Goal: Task Accomplishment & Management: Manage account settings

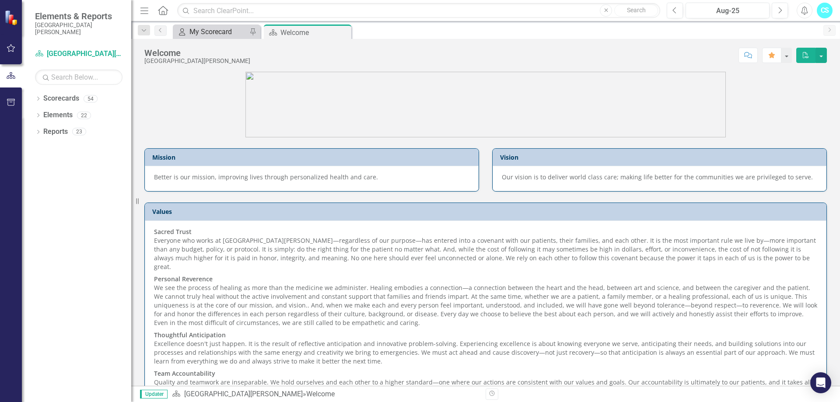
click at [220, 32] on div "My Scorecard" at bounding box center [218, 31] width 58 height 11
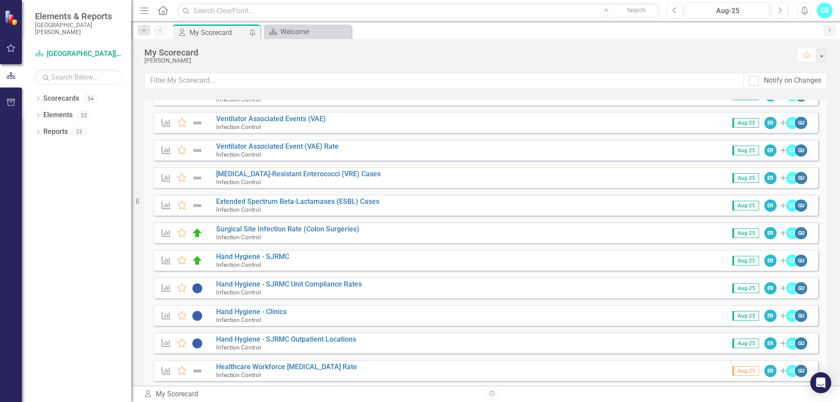
scroll to position [411, 0]
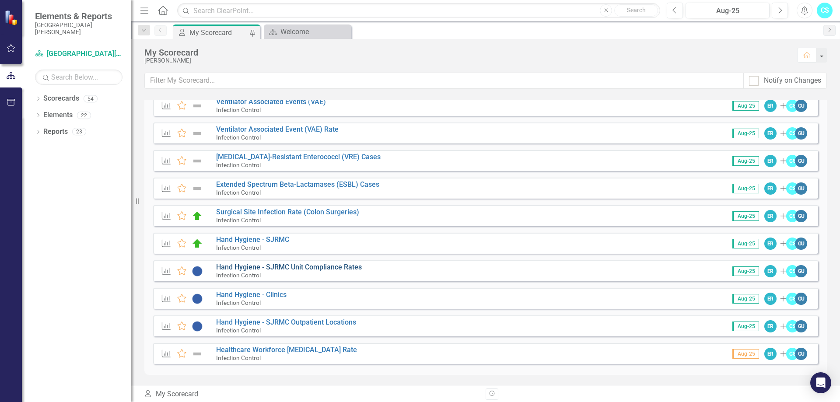
click at [273, 267] on link "Hand Hygiene - SJRMC Unit Compliance Rates" at bounding box center [289, 267] width 146 height 8
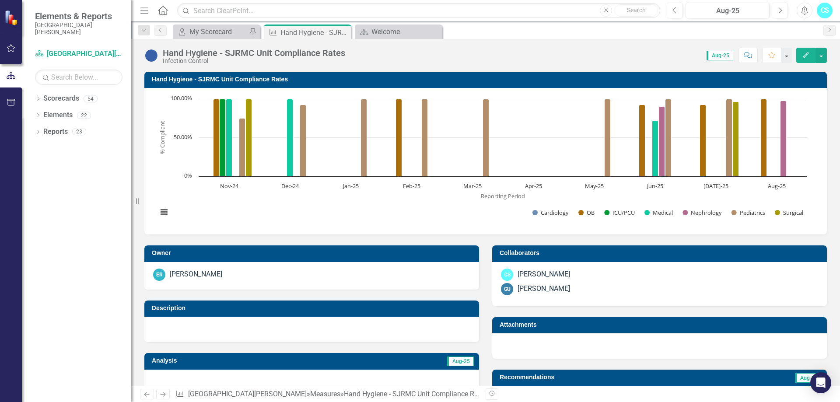
scroll to position [333, 0]
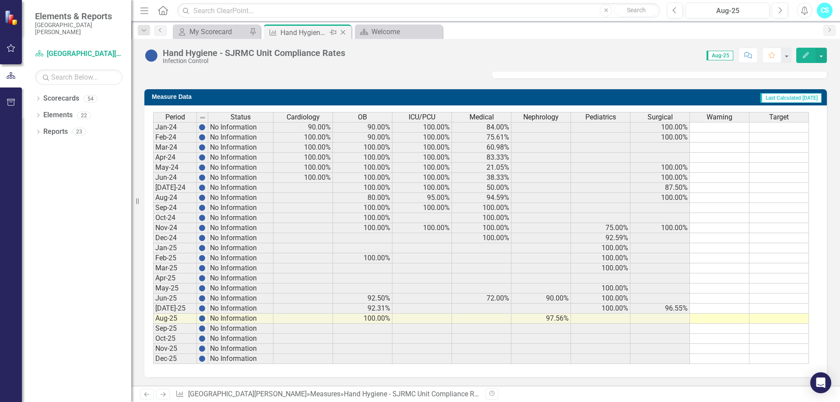
click at [345, 34] on icon "Close" at bounding box center [343, 32] width 9 height 7
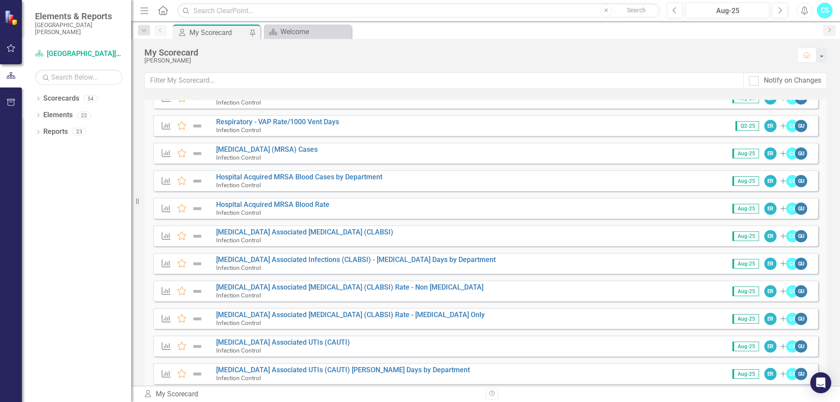
scroll to position [350, 0]
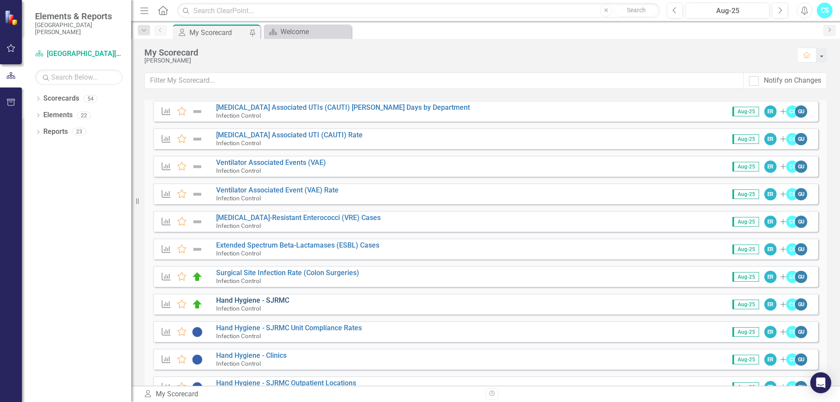
click at [260, 299] on link "Hand Hygiene - SJRMC" at bounding box center [252, 300] width 73 height 8
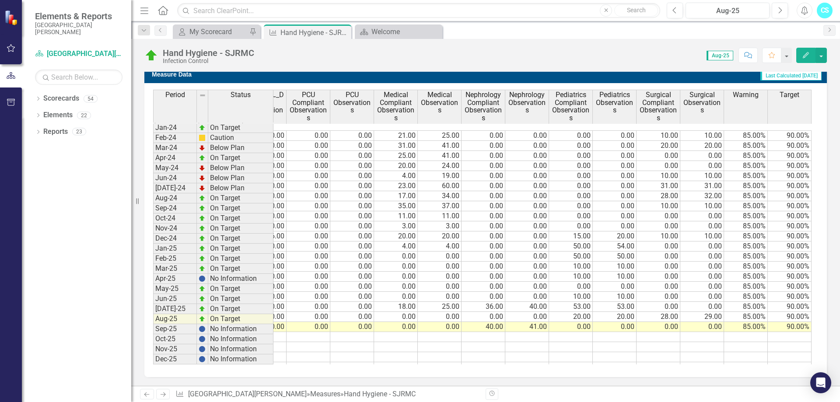
click at [668, 322] on tr "Aug-25 On Target 80.00 81.00 98.77% 0.00 0.00 40.00 40.00 0.00 0.00 0.00 0.00 0…" at bounding box center [291, 327] width 1039 height 10
type textarea "2"
